Goal: Information Seeking & Learning: Understand process/instructions

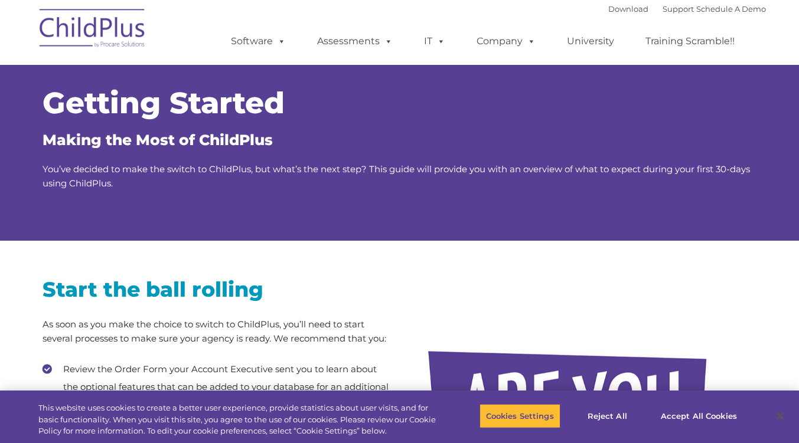
click at [738, 283] on div at bounding box center [582, 439] width 331 height 354
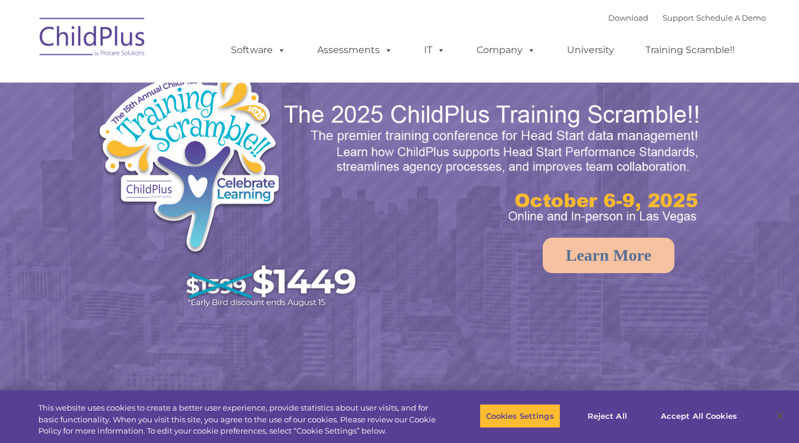
select select "MEDIUM"
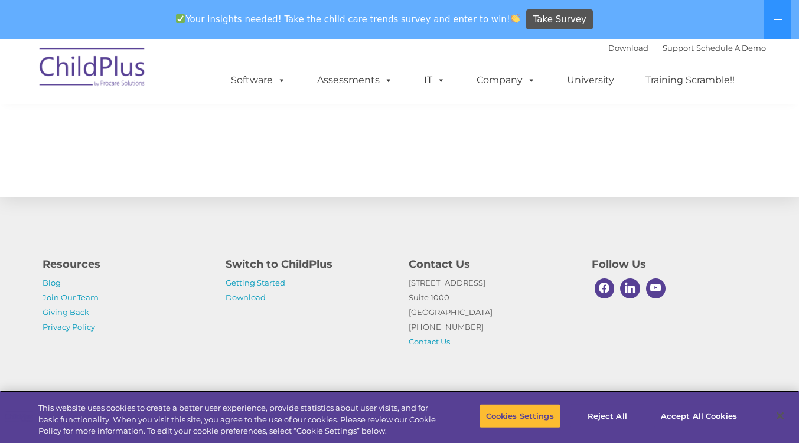
scroll to position [1338, 0]
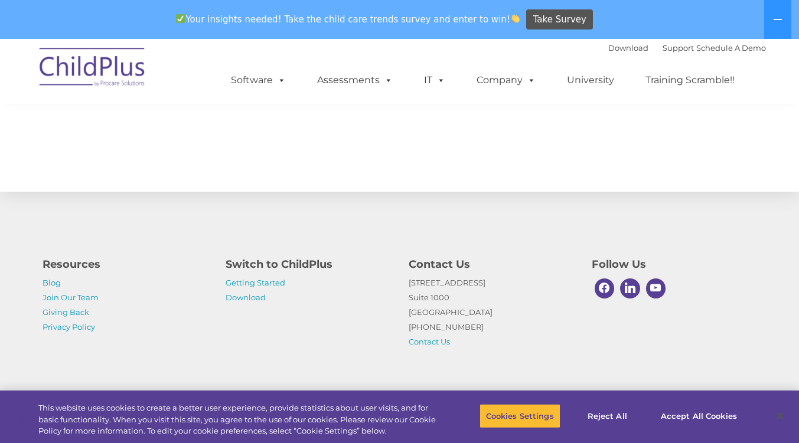
click at [315, 259] on h4 "Switch to ChildPlus" at bounding box center [308, 264] width 165 height 17
click at [257, 300] on link "Download" at bounding box center [246, 297] width 40 height 9
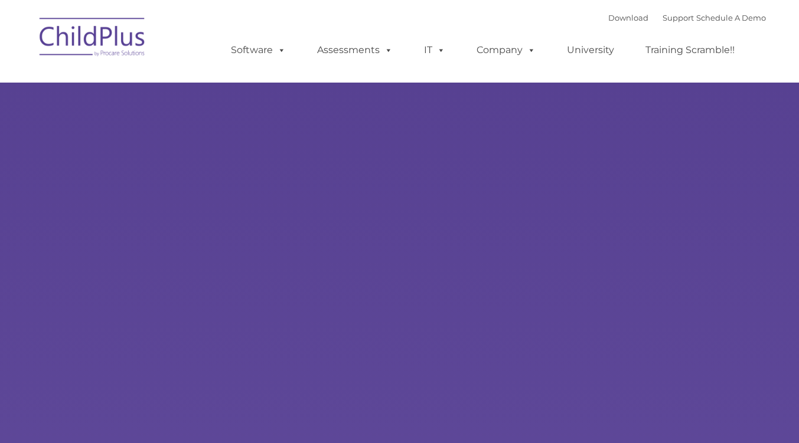
type input ""
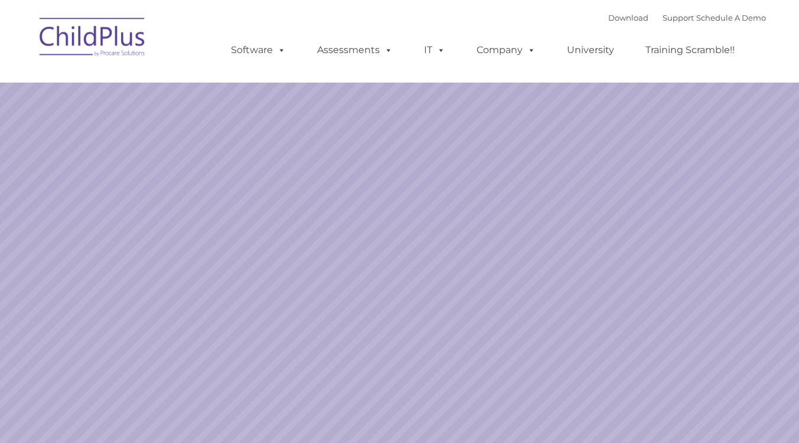
select select "MEDIUM"
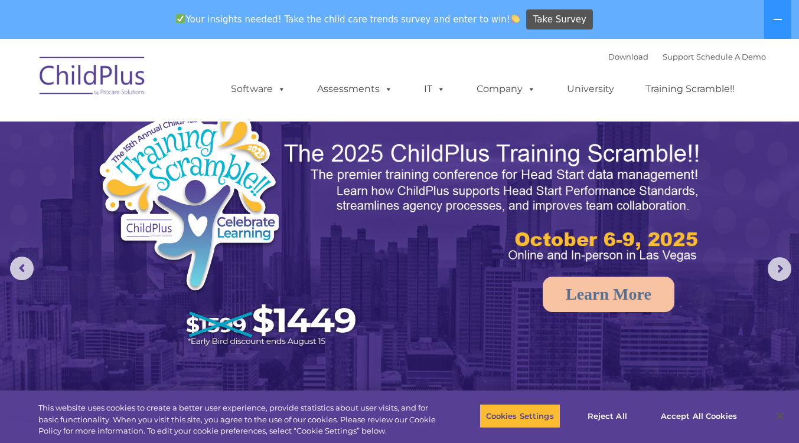
select select "MEDIUM"
click at [772, 20] on button at bounding box center [777, 19] width 27 height 39
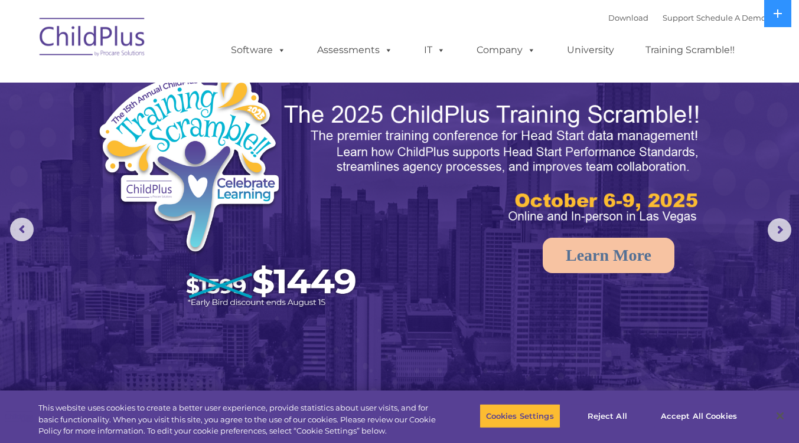
click at [126, 45] on img at bounding box center [93, 38] width 118 height 59
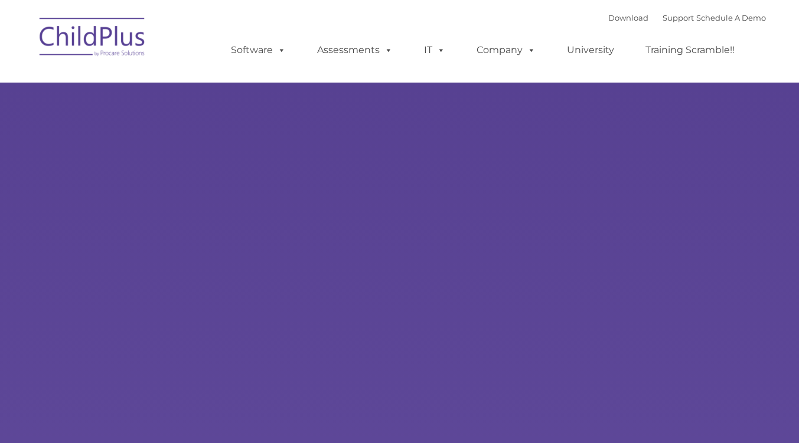
select select "MEDIUM"
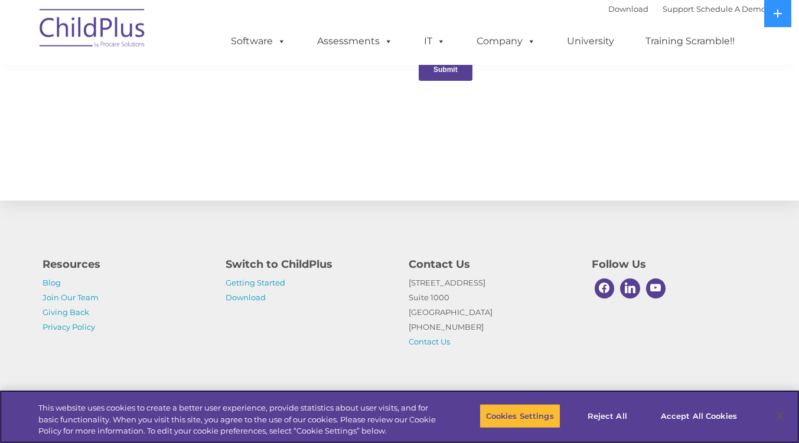
scroll to position [1299, 0]
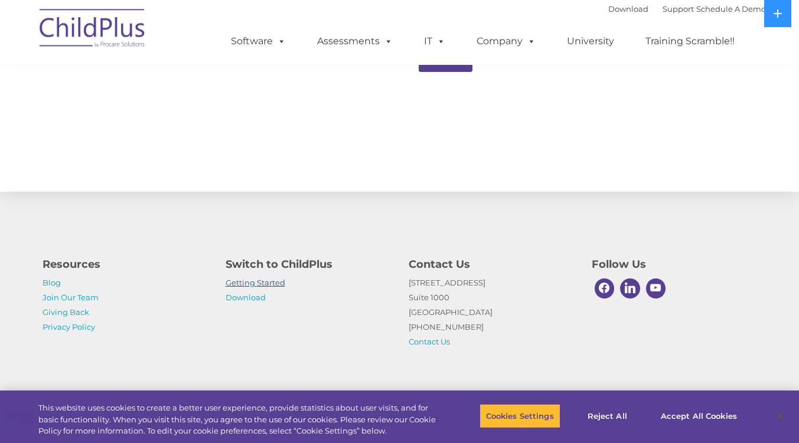
click at [276, 285] on link "Getting Started" at bounding box center [256, 282] width 60 height 9
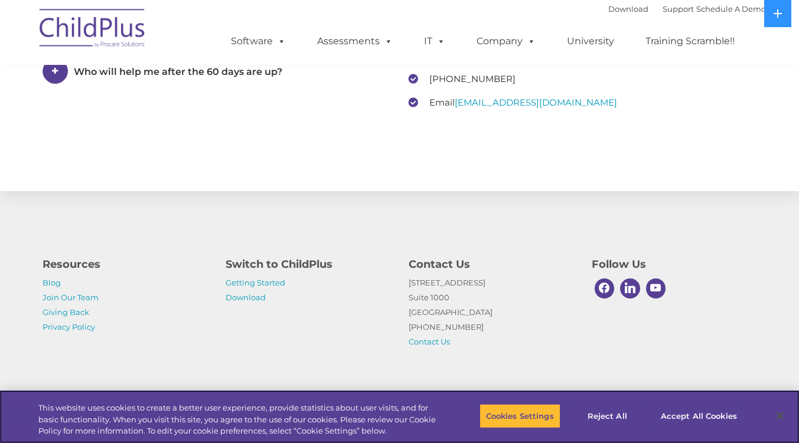
scroll to position [1832, 0]
